Goal: Task Accomplishment & Management: Complete application form

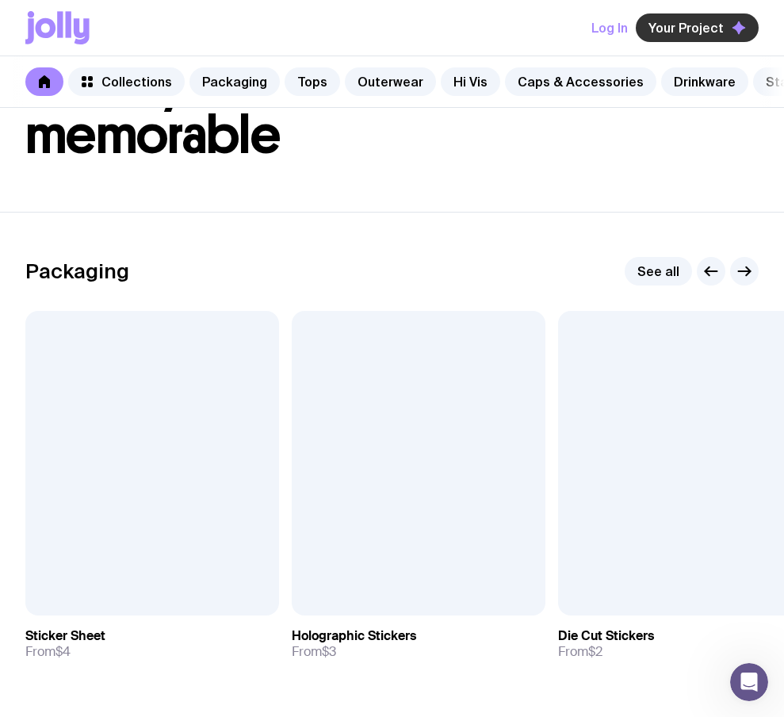
click at [711, 25] on span "Your Project" at bounding box center [686, 28] width 75 height 16
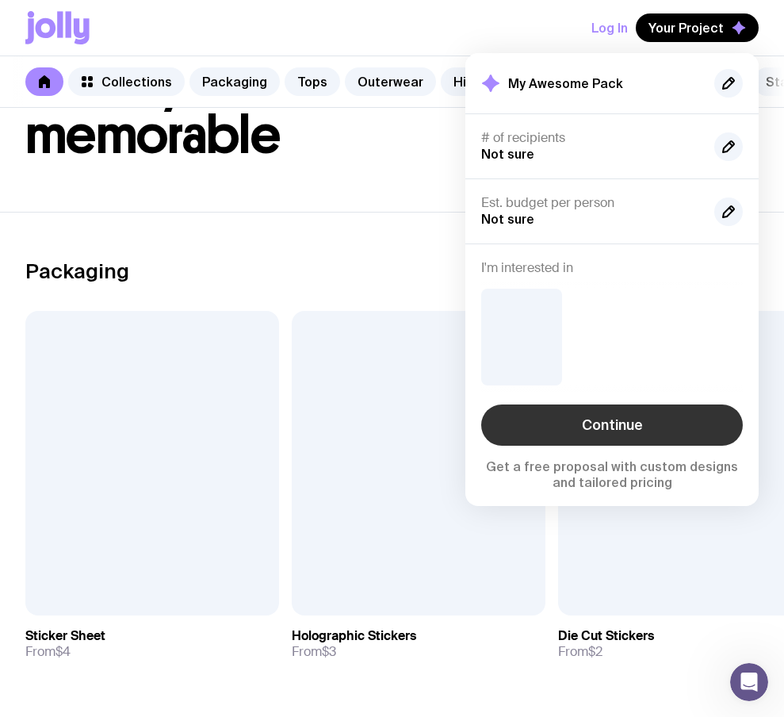
click at [605, 416] on link "Continue" at bounding box center [612, 425] width 262 height 41
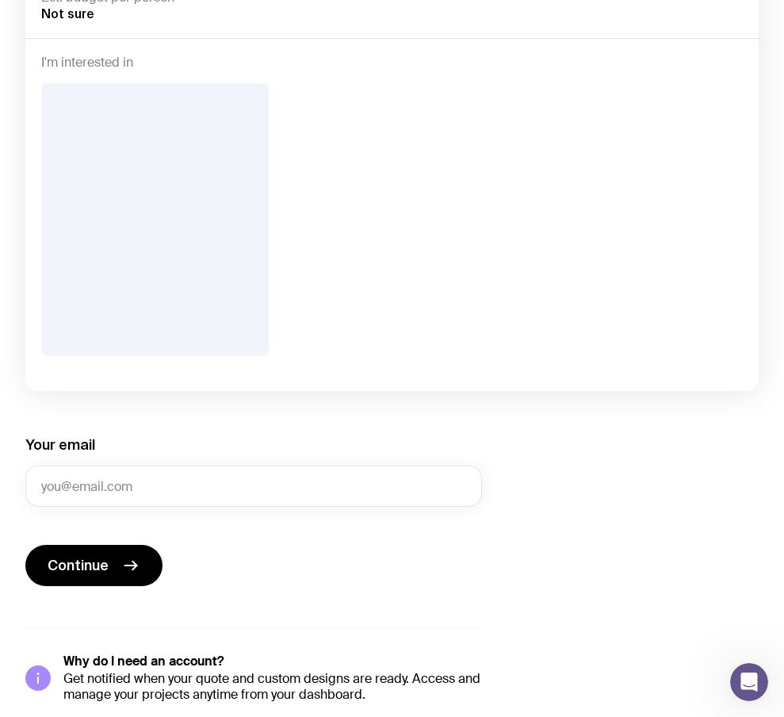
scroll to position [334, 0]
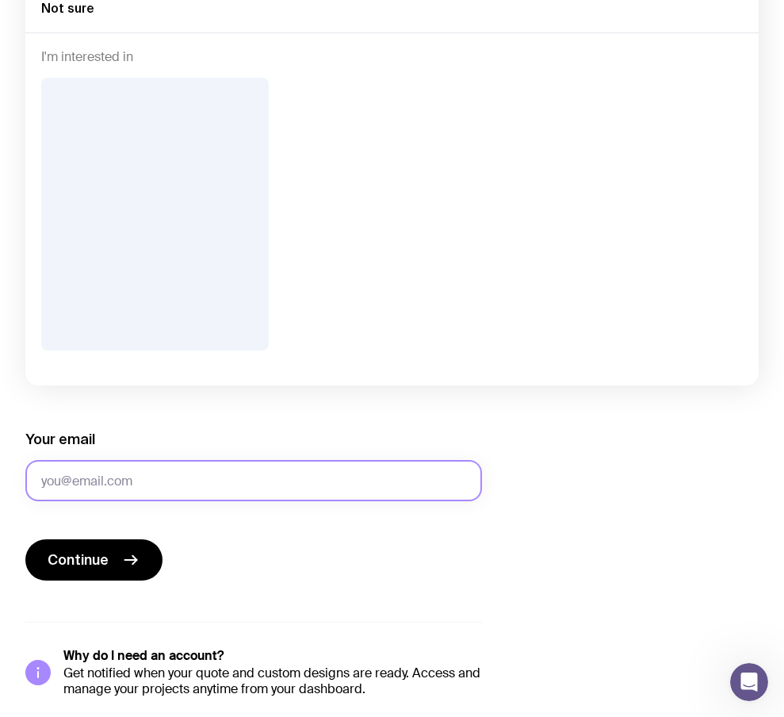
click at [175, 479] on input "Your email" at bounding box center [253, 480] width 457 height 41
type input "sergbrikov@gmail.com"
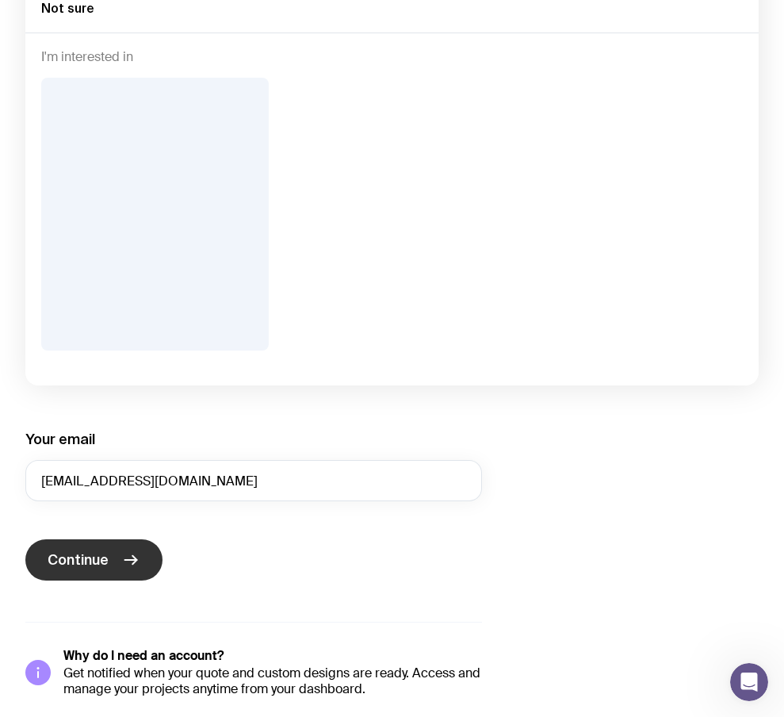
click at [110, 548] on button "Continue" at bounding box center [93, 559] width 137 height 41
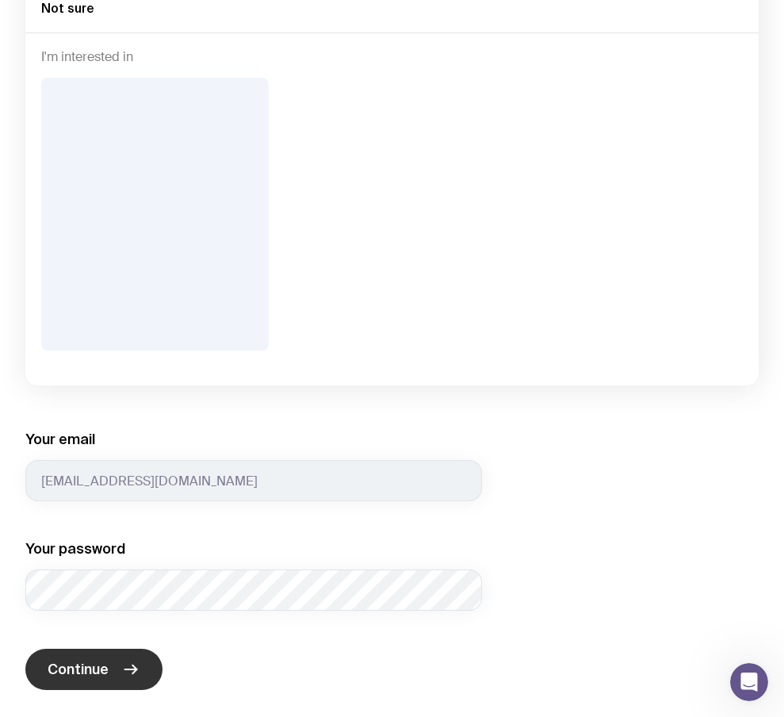
click at [58, 668] on span "Continue" at bounding box center [78, 669] width 61 height 19
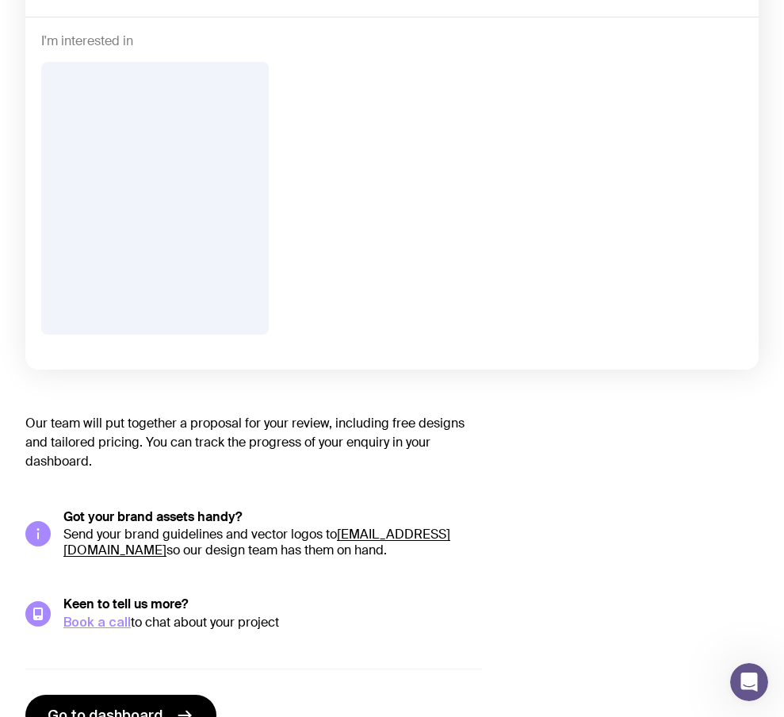
scroll to position [389, 0]
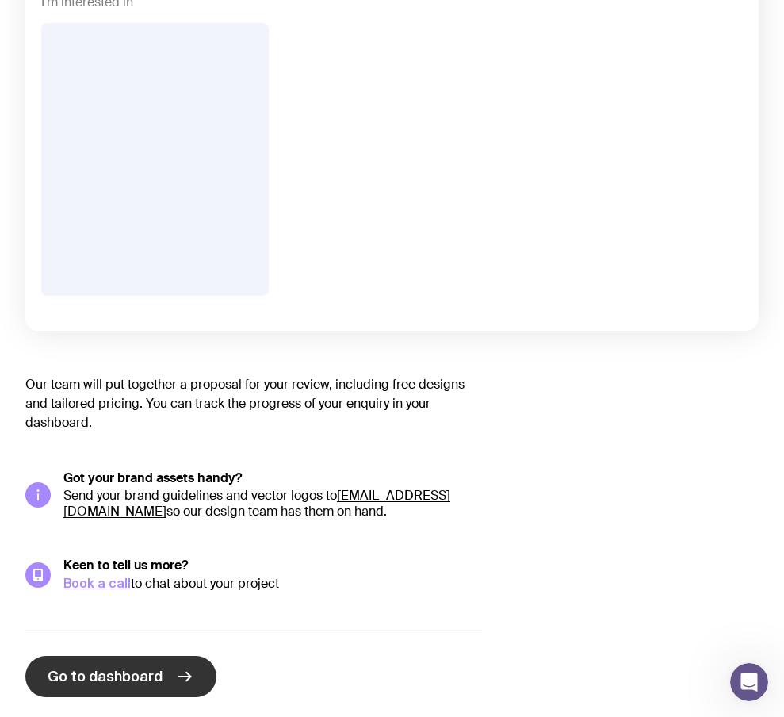
click at [125, 667] on span "Go to dashboard" at bounding box center [105, 676] width 115 height 19
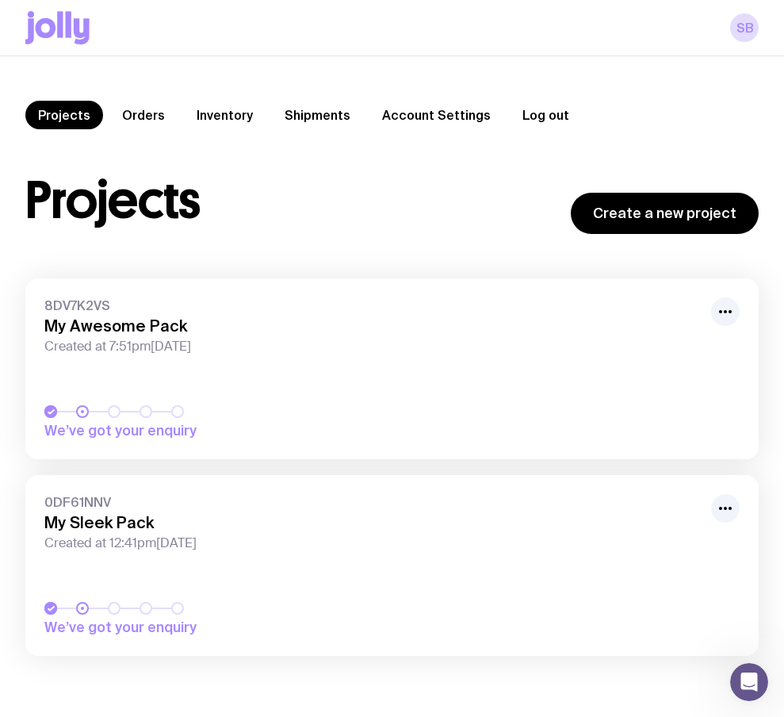
click at [539, 116] on button "Log out" at bounding box center [546, 115] width 72 height 29
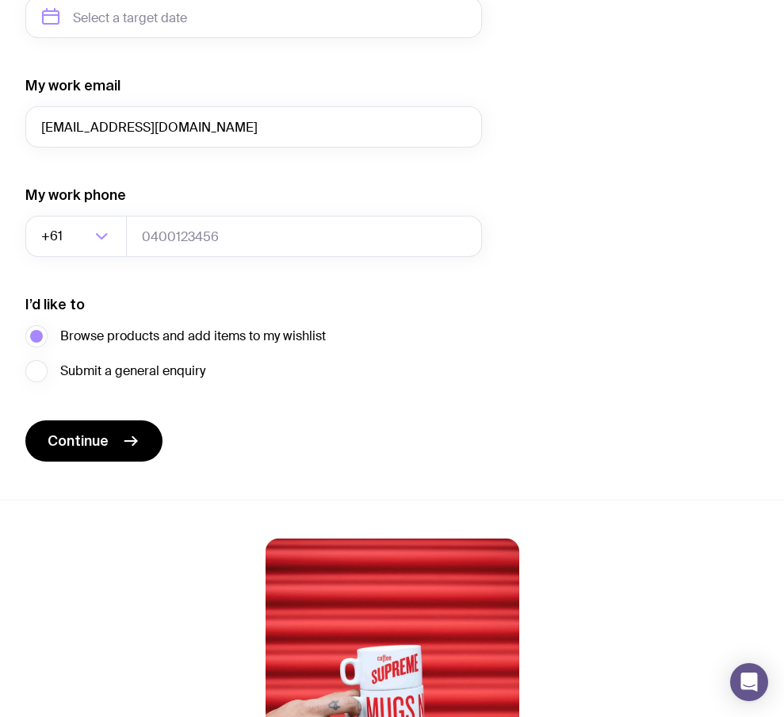
scroll to position [1012, 0]
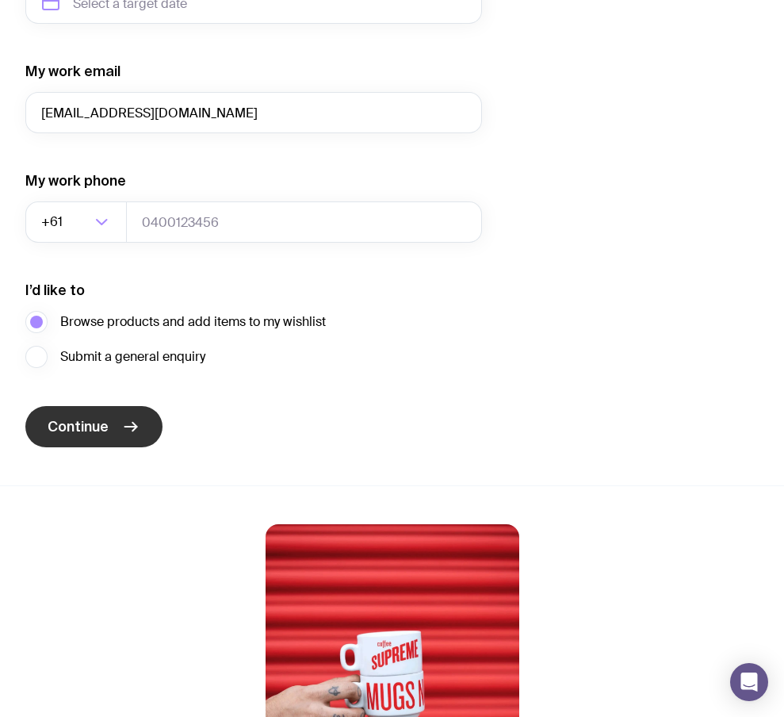
click at [109, 426] on button "Continue" at bounding box center [93, 426] width 137 height 41
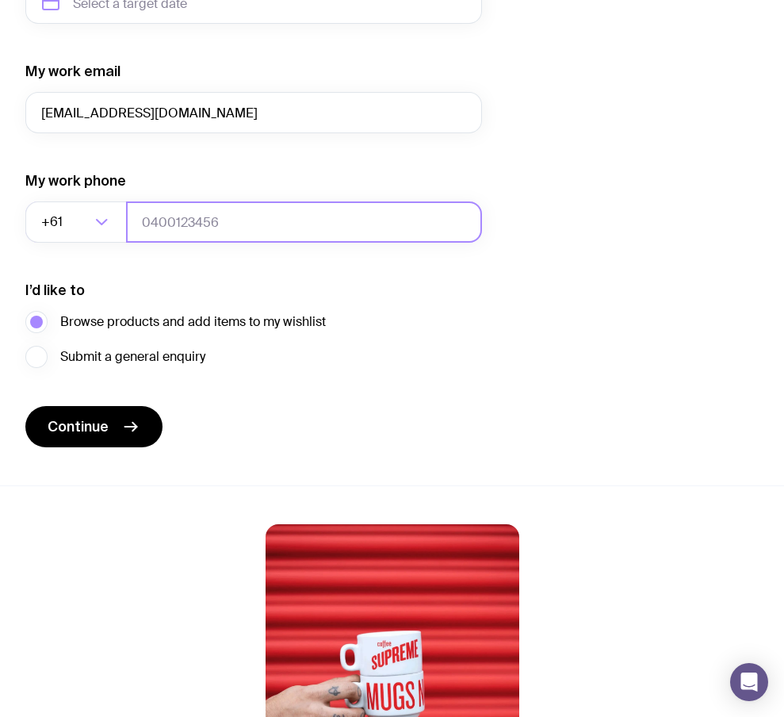
click at [323, 233] on input "tel" at bounding box center [304, 221] width 356 height 41
type input "0664130449"
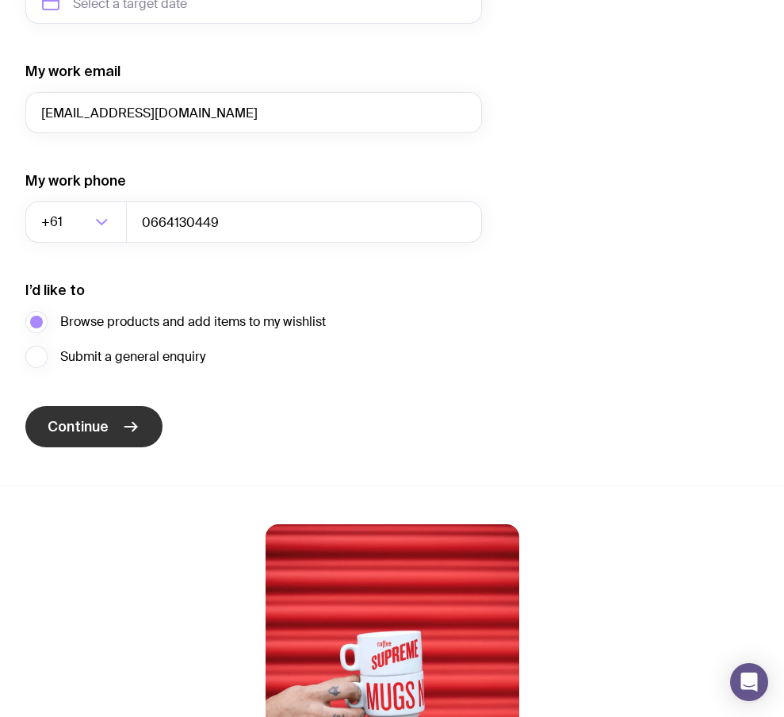
click at [110, 407] on button "Continue" at bounding box center [93, 426] width 137 height 41
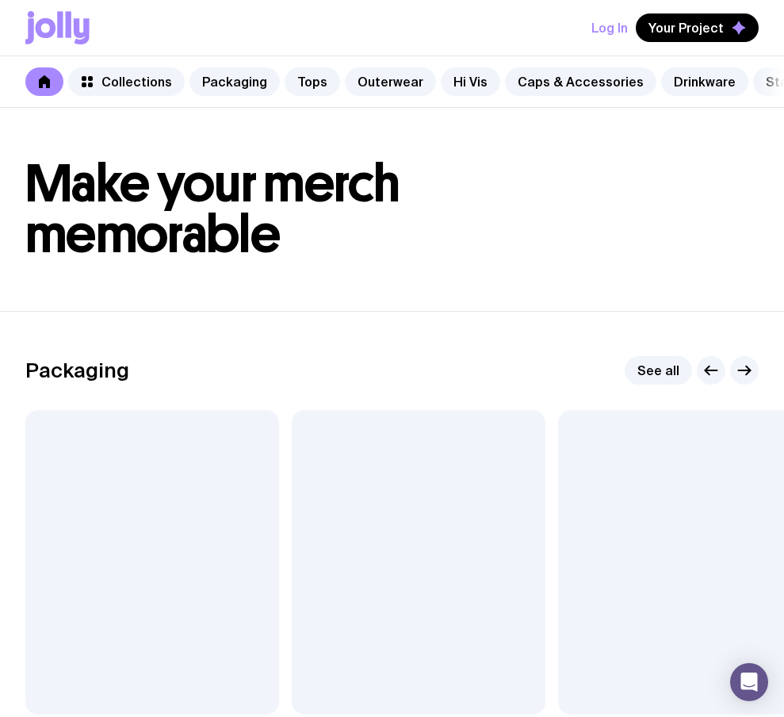
click at [684, 45] on div "Log In Your Project" at bounding box center [392, 28] width 734 height 56
click at [695, 28] on span "Your Project" at bounding box center [686, 28] width 75 height 16
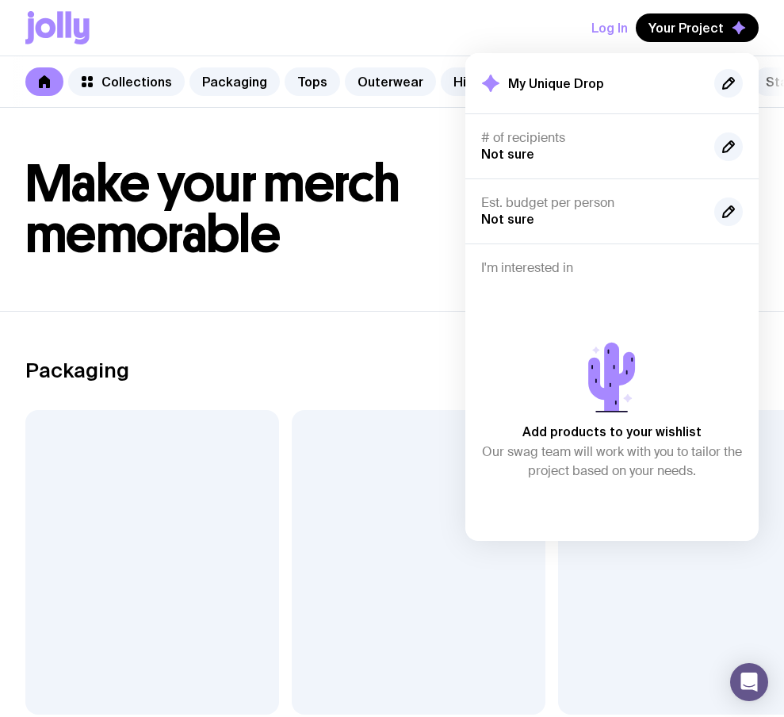
click at [389, 369] on div "Packaging See all" at bounding box center [392, 370] width 734 height 29
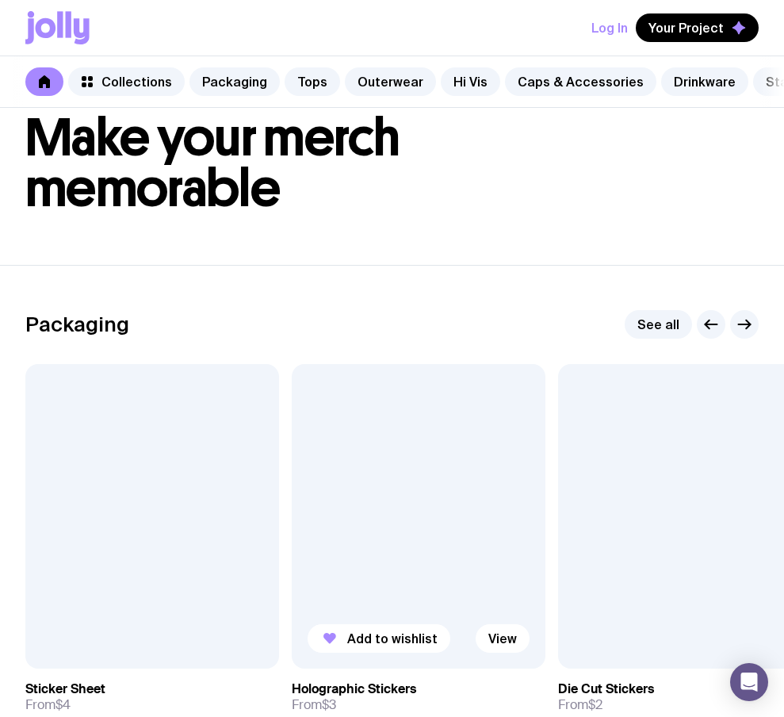
scroll to position [58, 0]
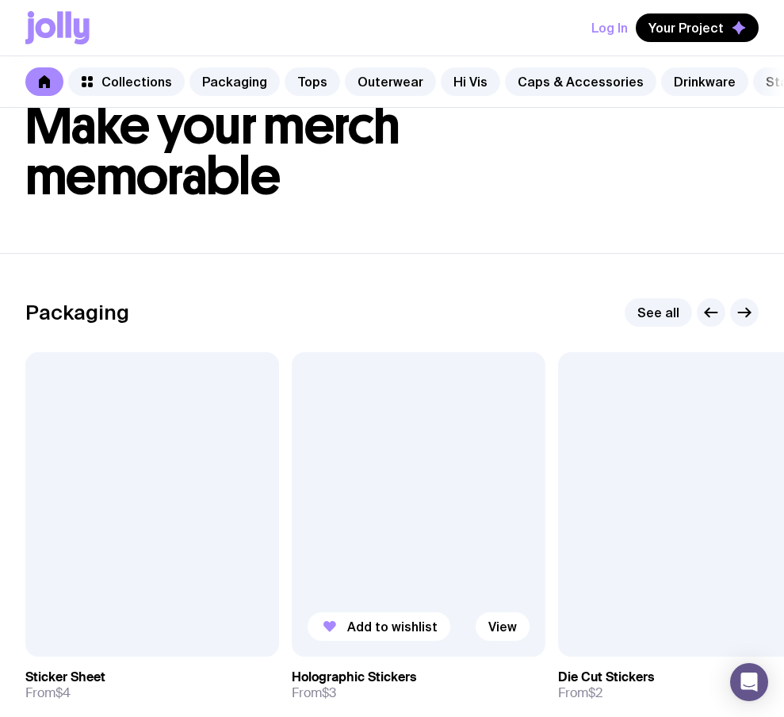
click at [351, 657] on div at bounding box center [419, 504] width 254 height 305
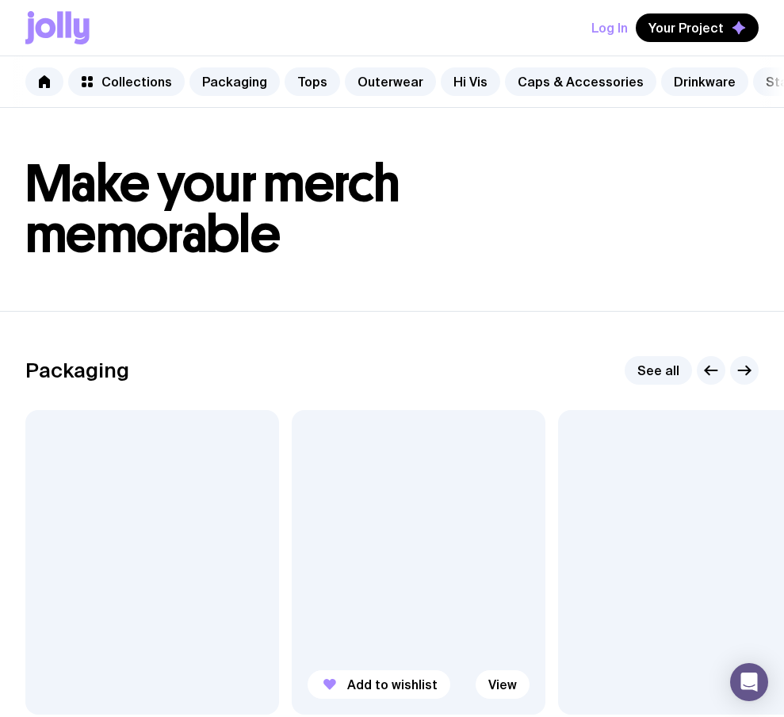
click at [367, 629] on div at bounding box center [419, 562] width 254 height 305
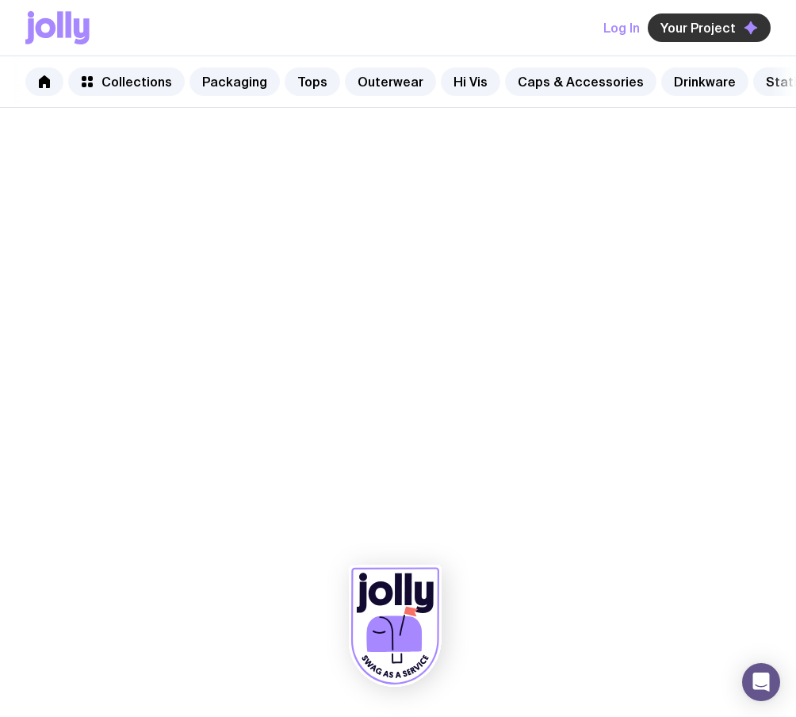
click at [724, 24] on span "Your Project" at bounding box center [698, 28] width 75 height 16
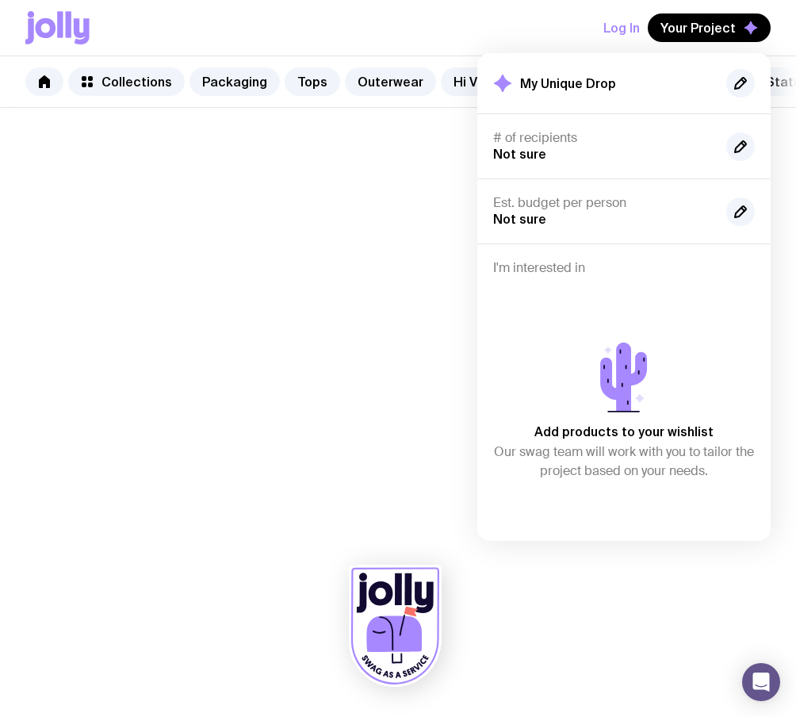
click at [410, 320] on div at bounding box center [398, 412] width 796 height 609
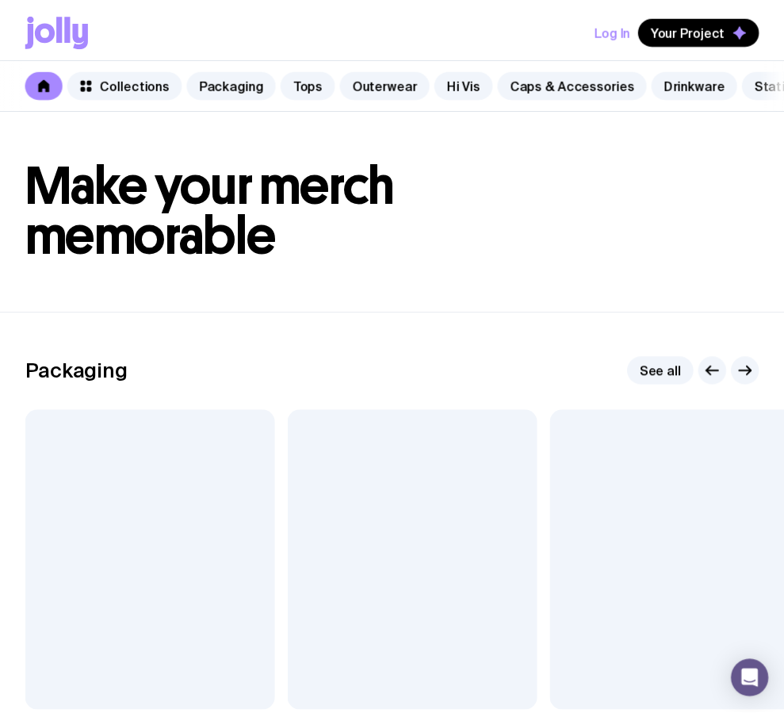
scroll to position [58, 0]
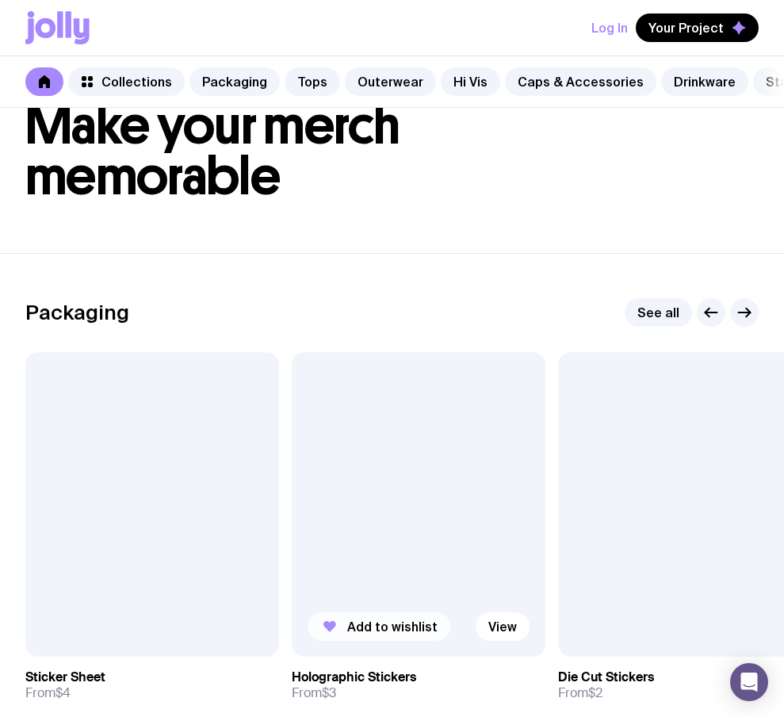
click at [336, 636] on icon "button" at bounding box center [329, 626] width 19 height 19
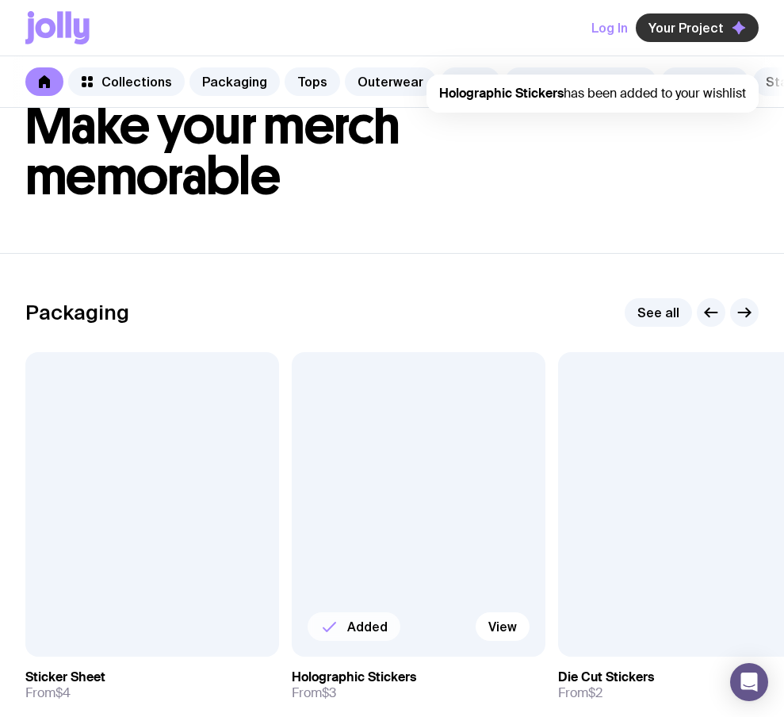
scroll to position [0, 0]
click at [696, 31] on span "Your Project" at bounding box center [686, 28] width 75 height 16
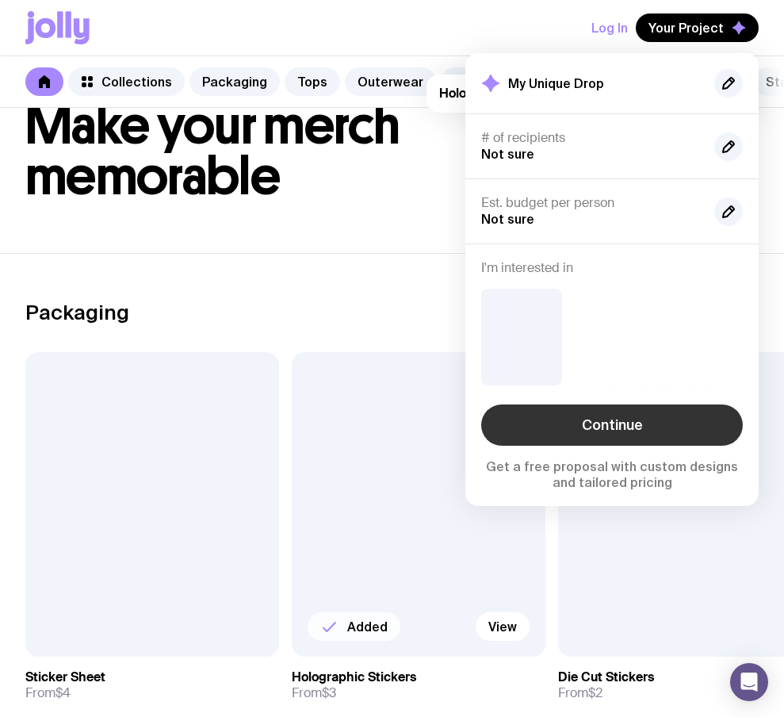
click at [611, 420] on link "Continue" at bounding box center [612, 425] width 262 height 41
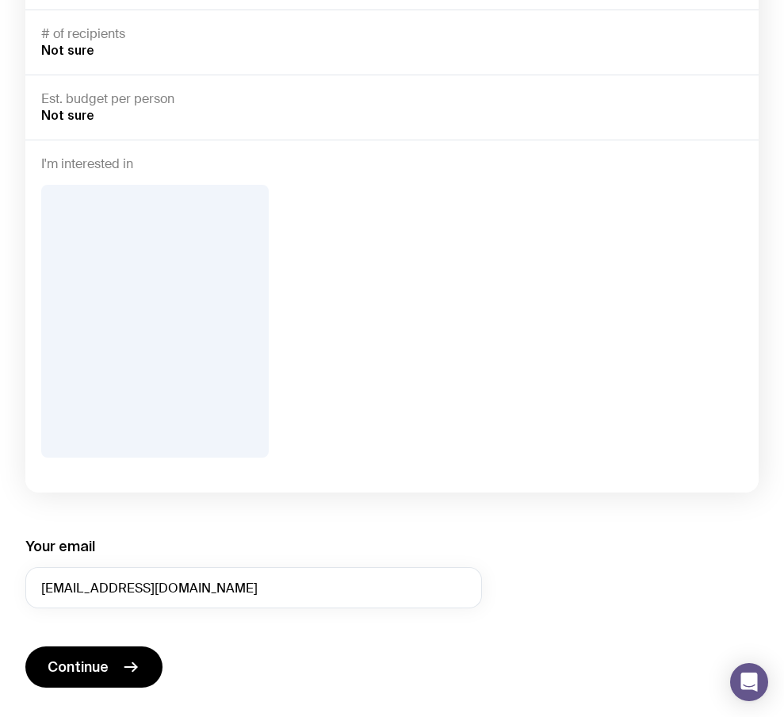
scroll to position [334, 0]
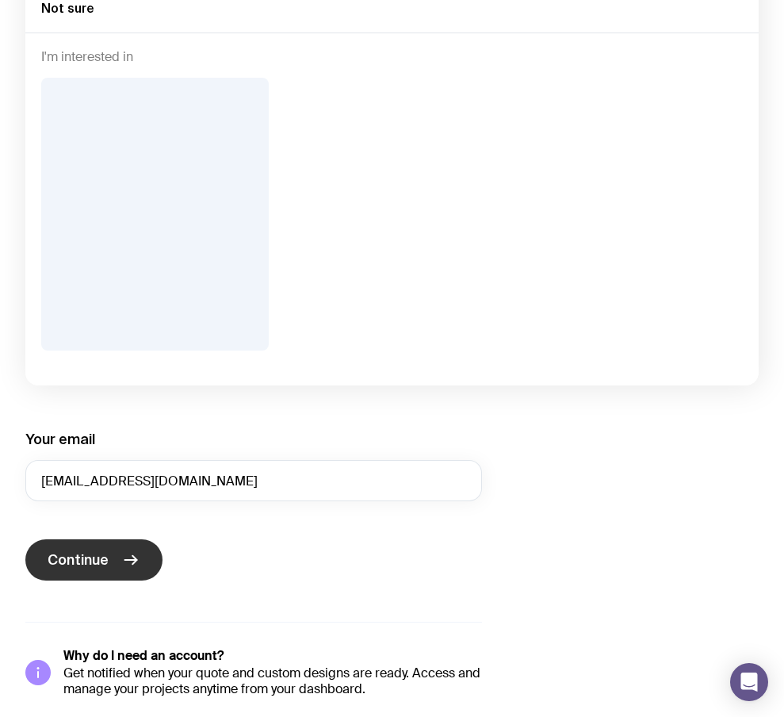
click at [128, 550] on icon "submit" at bounding box center [130, 559] width 19 height 19
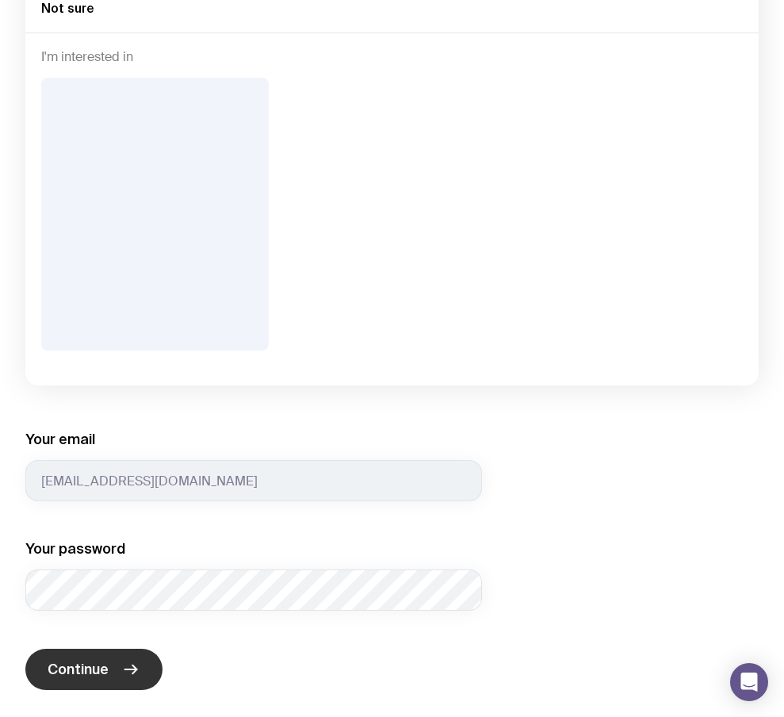
drag, startPoint x: 82, startPoint y: 657, endPoint x: 82, endPoint y: 644, distance: 12.7
click at [82, 652] on button "Continue" at bounding box center [93, 669] width 137 height 41
click at [123, 670] on icon "submit" at bounding box center [130, 669] width 19 height 19
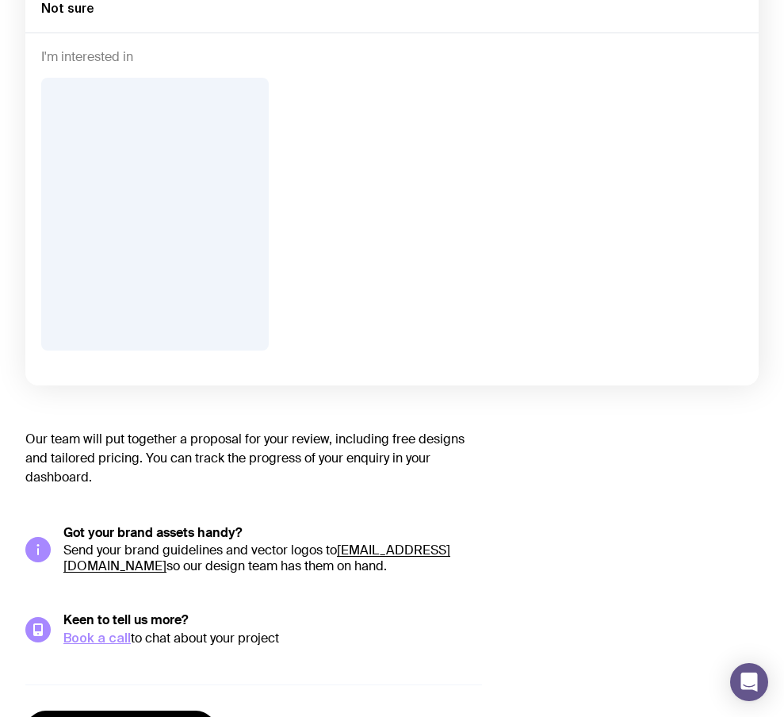
scroll to position [0, 0]
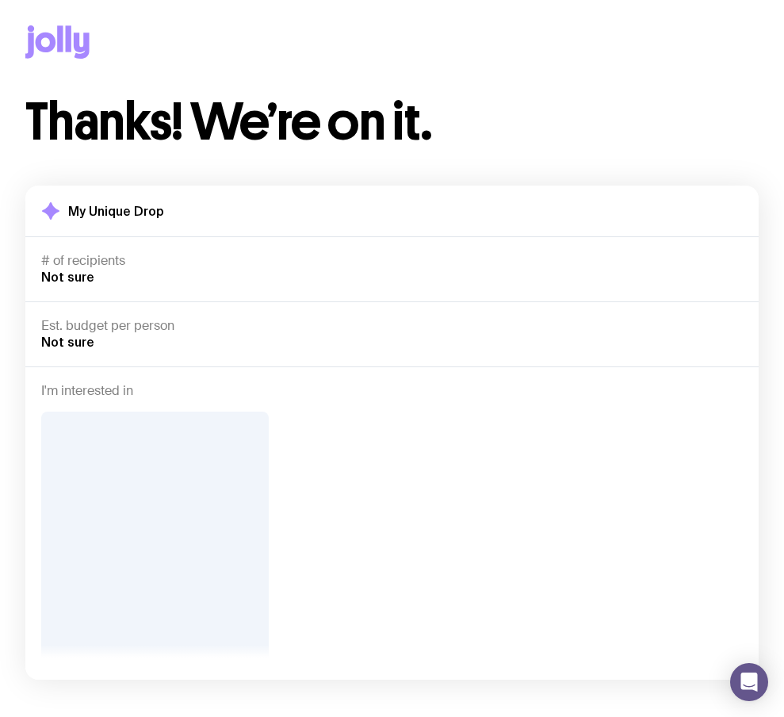
click at [74, 44] on icon at bounding box center [82, 46] width 16 height 26
